Goal: Find specific page/section: Find specific page/section

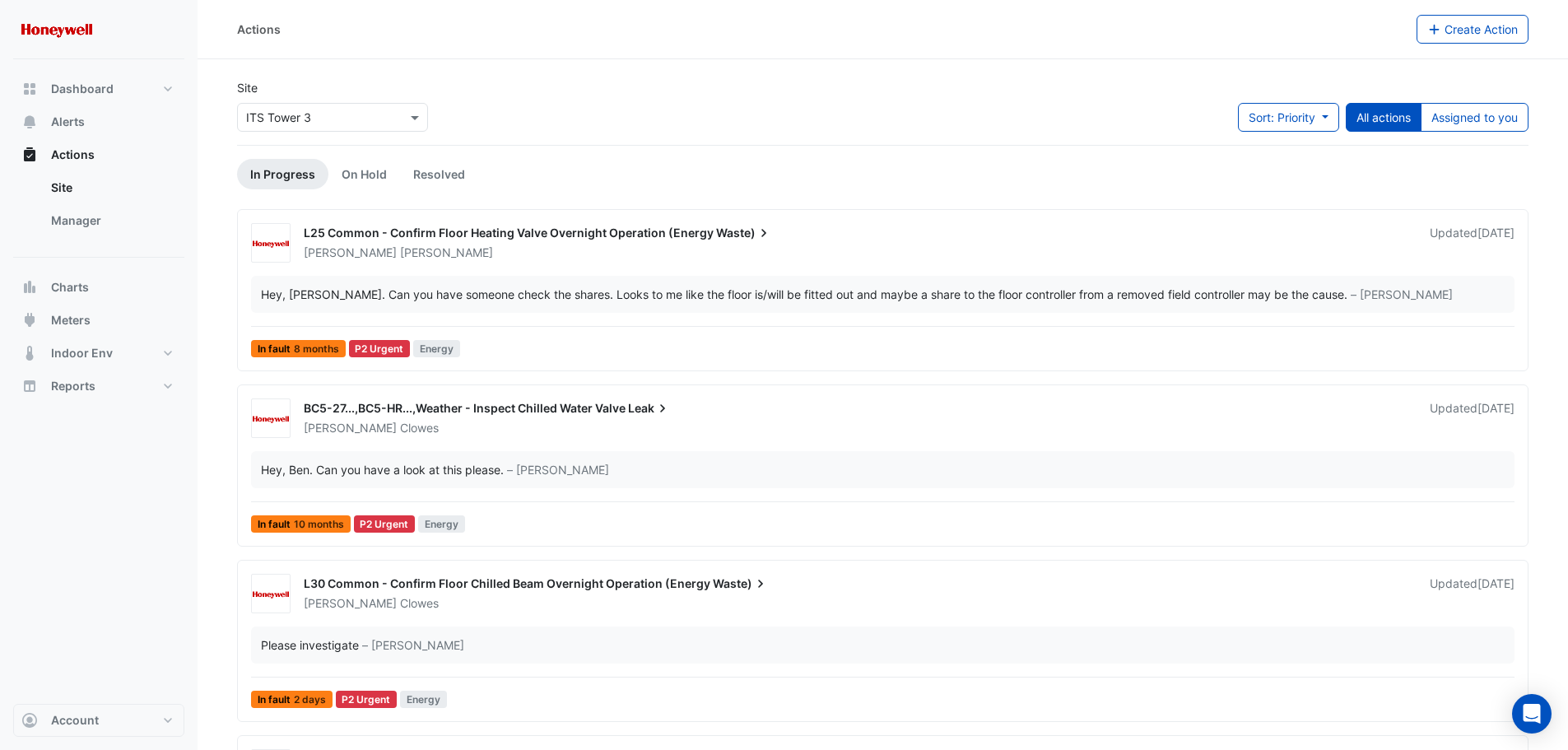
click at [331, 116] on input "text" at bounding box center [316, 118] width 140 height 17
click at [306, 172] on span "ITS Tower 2" at bounding box center [283, 177] width 65 height 14
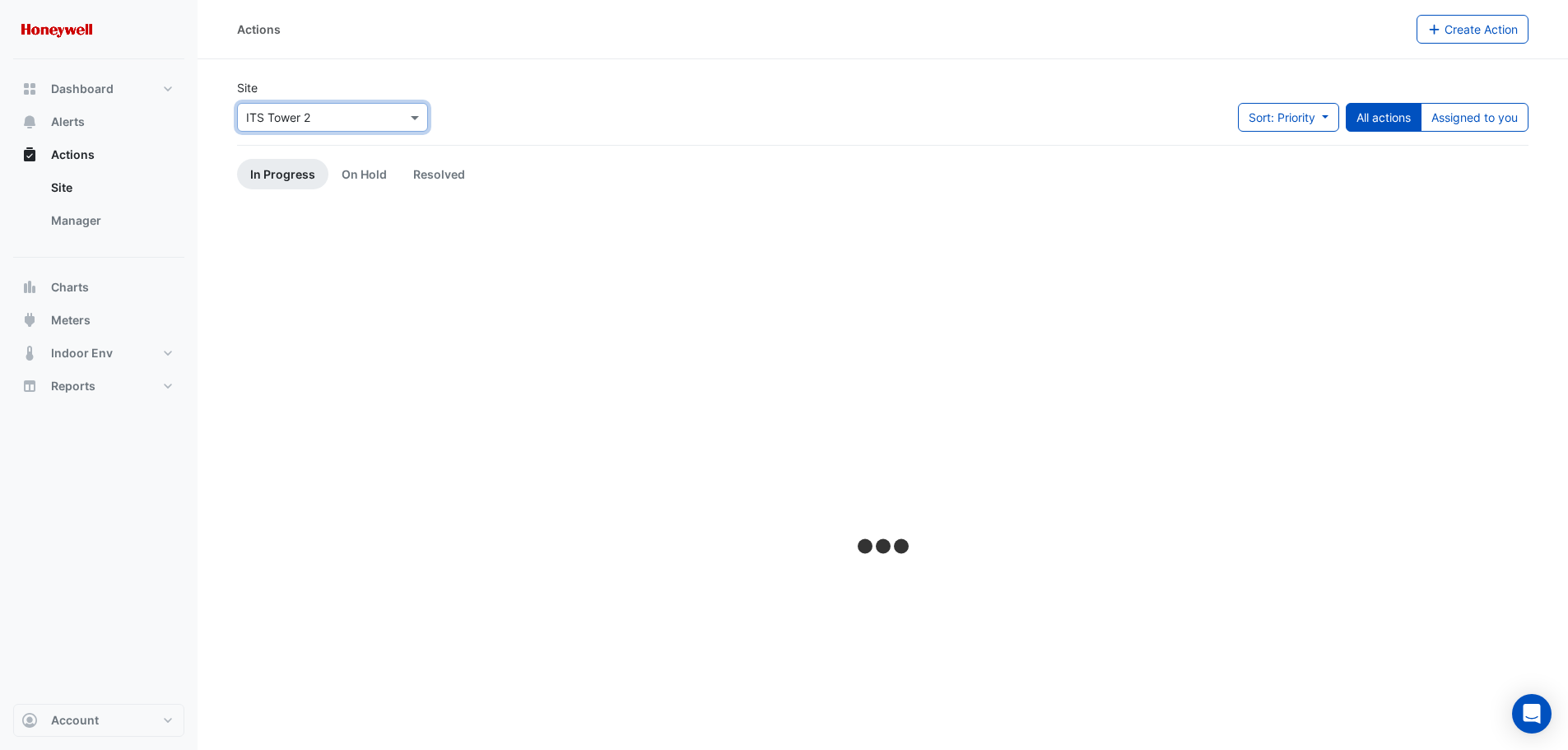
click at [661, 109] on div "Site × ITS Tower 2 Sort: Priority Priority Updated All actions Assigned to you" at bounding box center [883, 112] width 1311 height 66
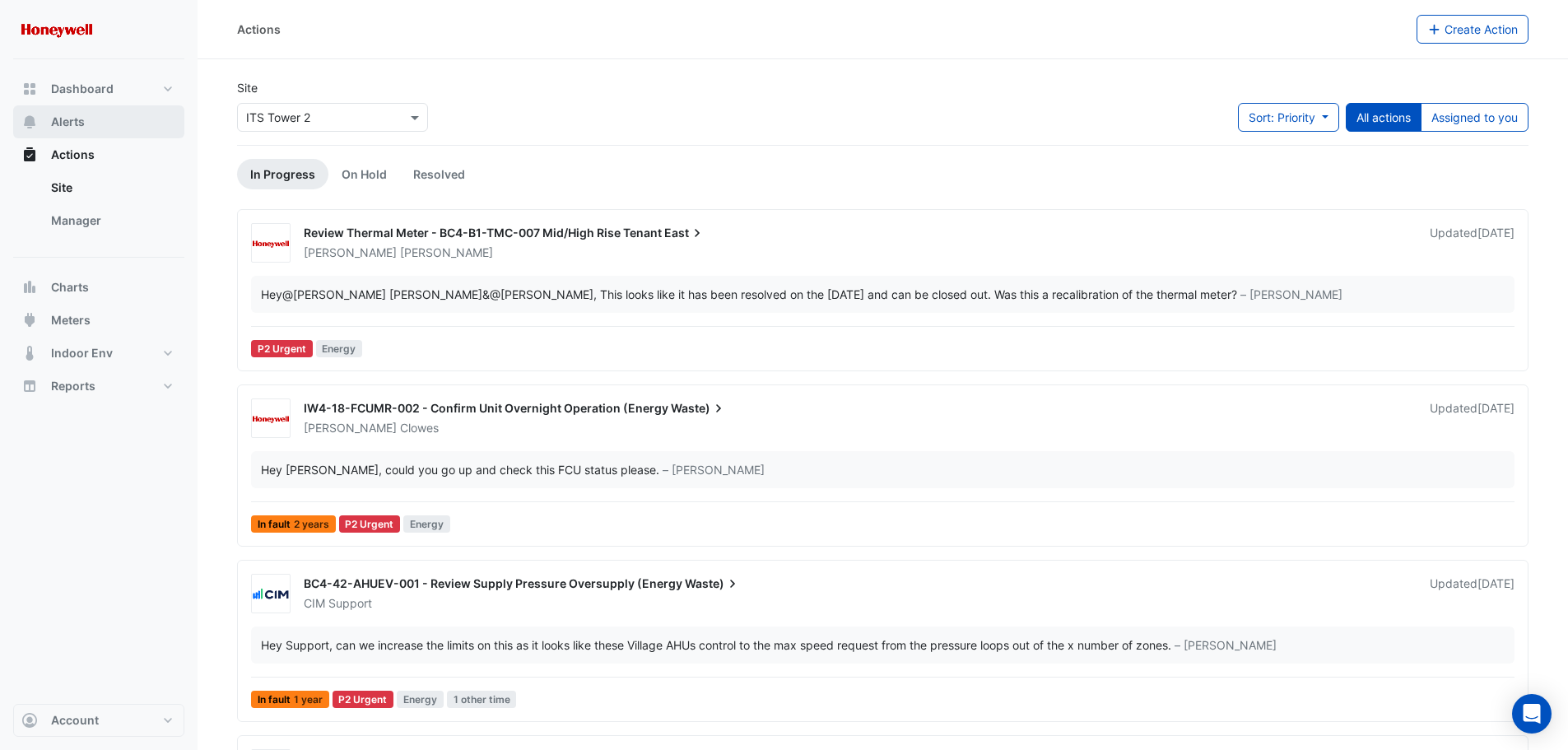
click at [78, 126] on span "Alerts" at bounding box center [67, 122] width 34 height 16
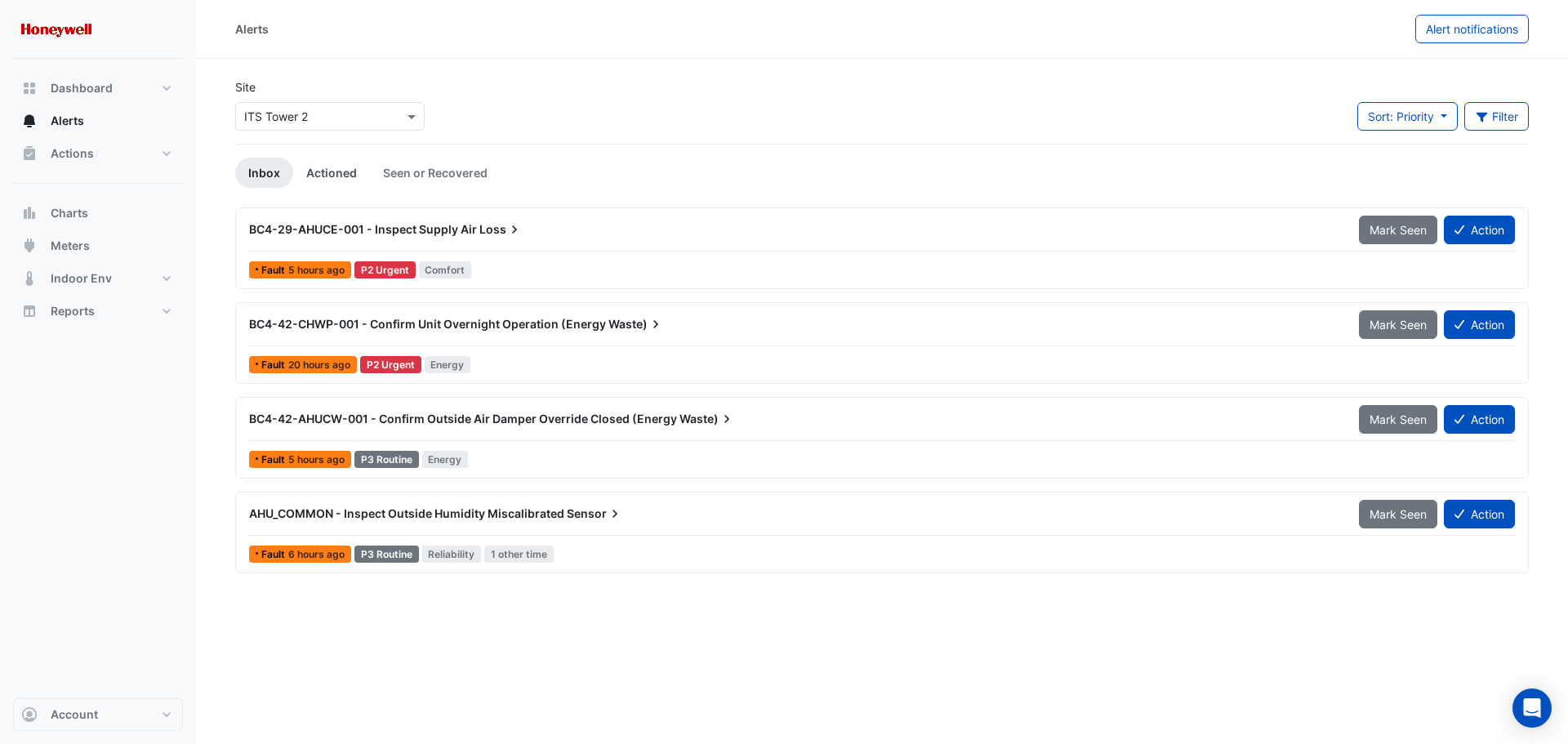
click at [318, 166] on link "Actioned" at bounding box center [332, 172] width 77 height 30
